Goal: Task Accomplishment & Management: Manage account settings

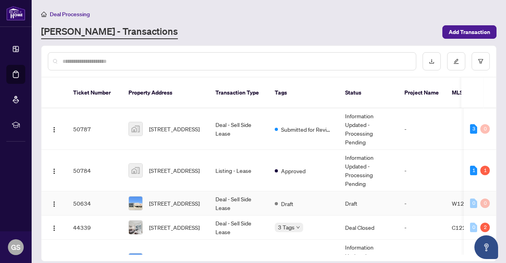
scroll to position [40, 0]
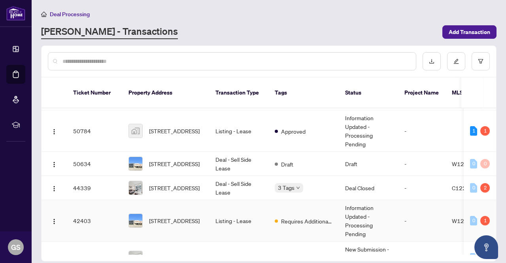
click at [240, 210] on td "Listing - Lease" at bounding box center [238, 221] width 59 height 42
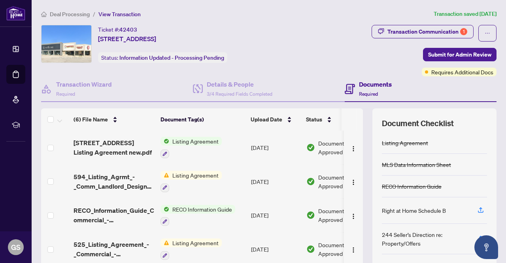
click at [72, 15] on span "Deal Processing" at bounding box center [70, 14] width 40 height 7
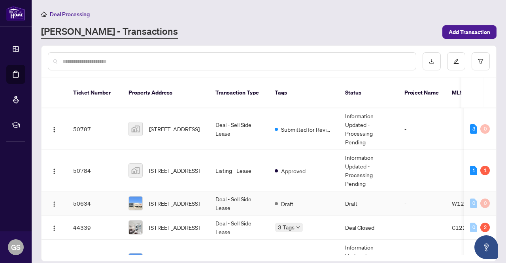
click at [240, 193] on td "Deal - Sell Side Lease" at bounding box center [238, 203] width 59 height 24
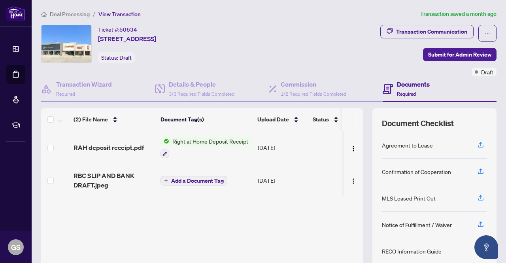
click at [79, 13] on span "Deal Processing" at bounding box center [70, 14] width 40 height 7
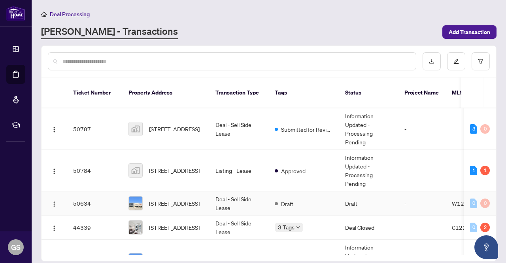
click at [254, 196] on td "Deal - Sell Side Lease" at bounding box center [238, 203] width 59 height 24
